Goal: Find specific page/section: Find specific page/section

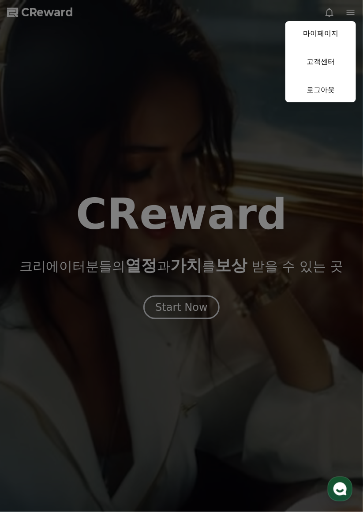
click at [336, 30] on link "마이페이지" at bounding box center [320, 33] width 71 height 25
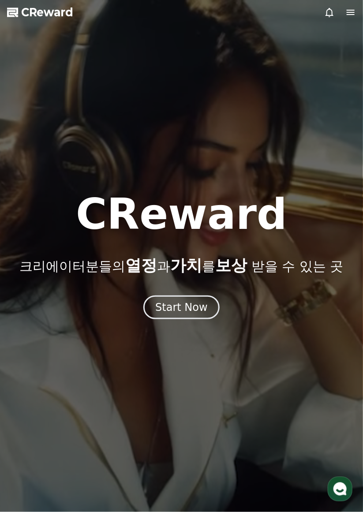
select select "**********"
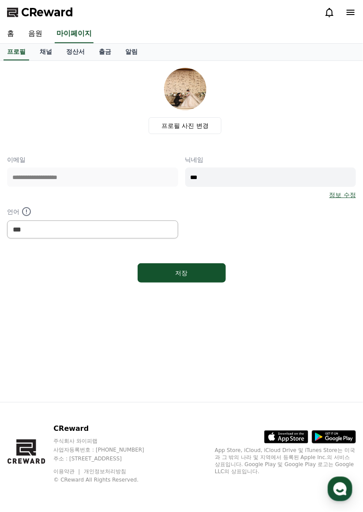
click at [42, 53] on link "채널" at bounding box center [46, 52] width 26 height 17
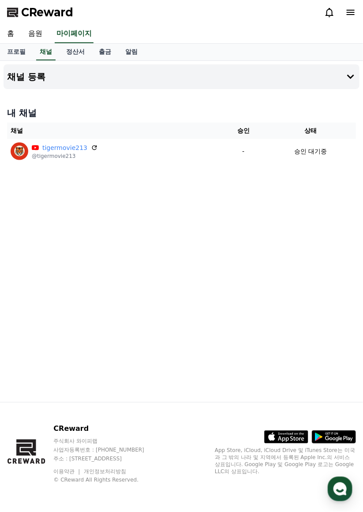
click at [161, 484] on div "이용약관 개인정보처리방침 © CReward All Rights Reserved." at bounding box center [107, 475] width 108 height 18
